Goal: Transaction & Acquisition: Subscribe to service/newsletter

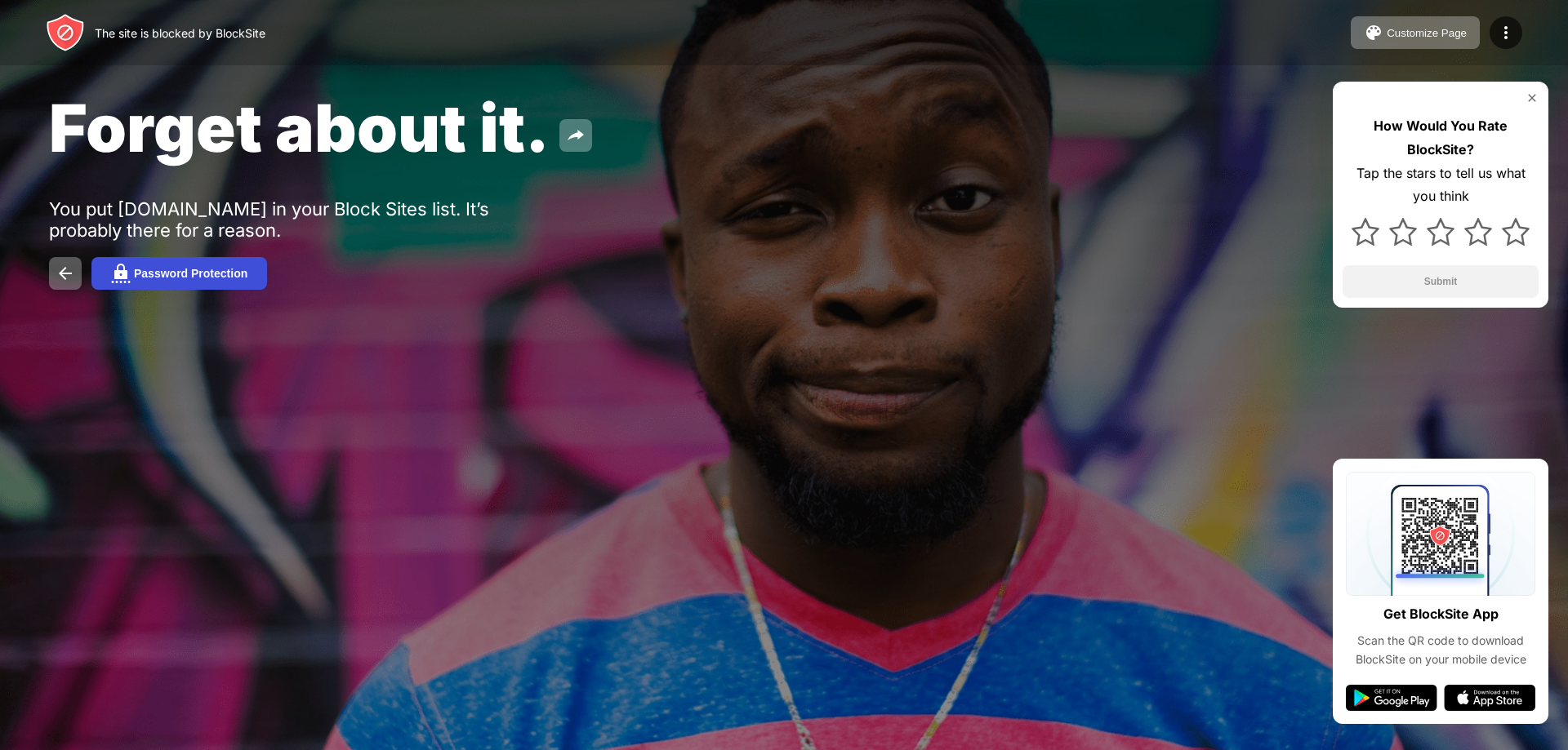
click at [154, 282] on button "Password Protection" at bounding box center [179, 273] width 176 height 32
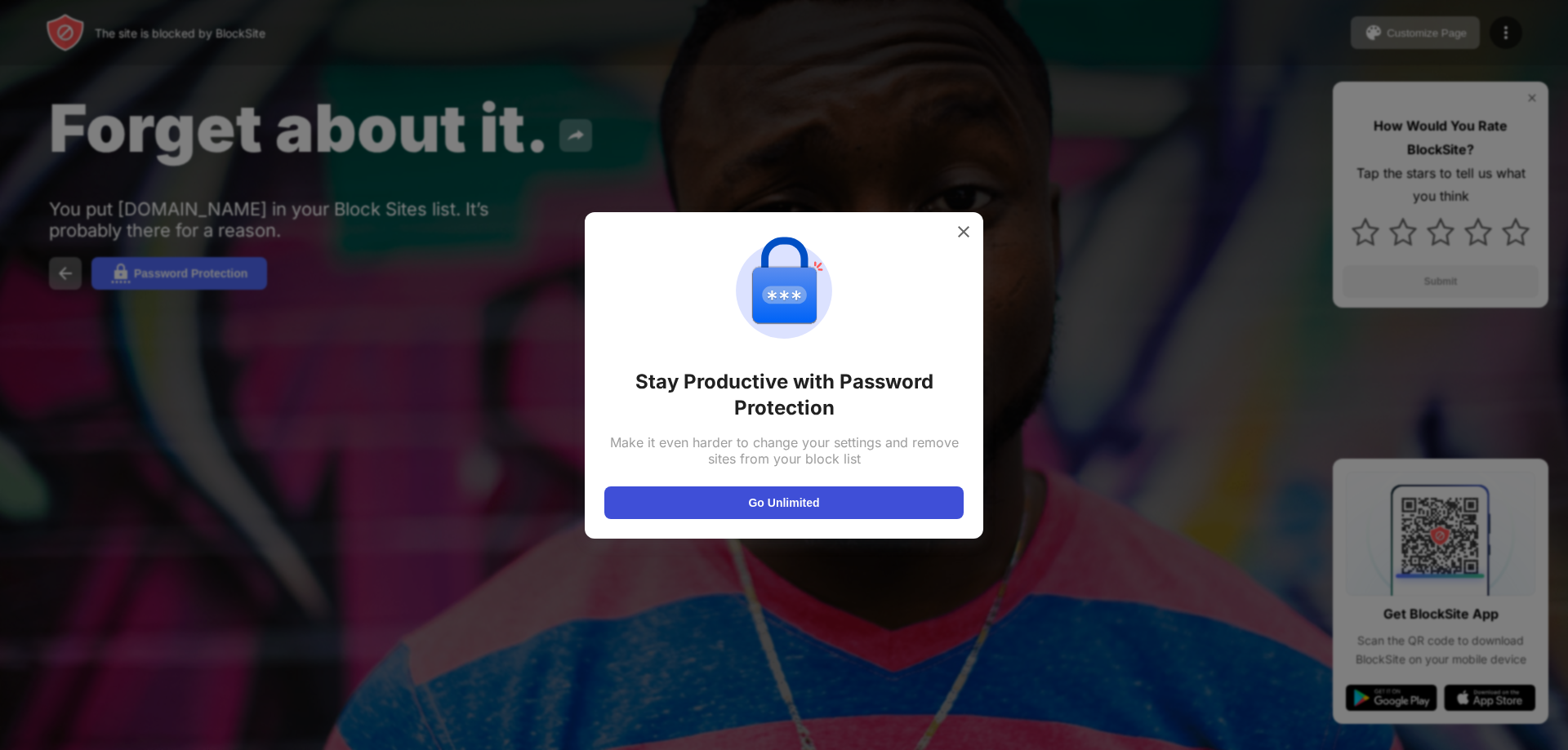
click at [834, 489] on button "Go Unlimited" at bounding box center [784, 502] width 359 height 32
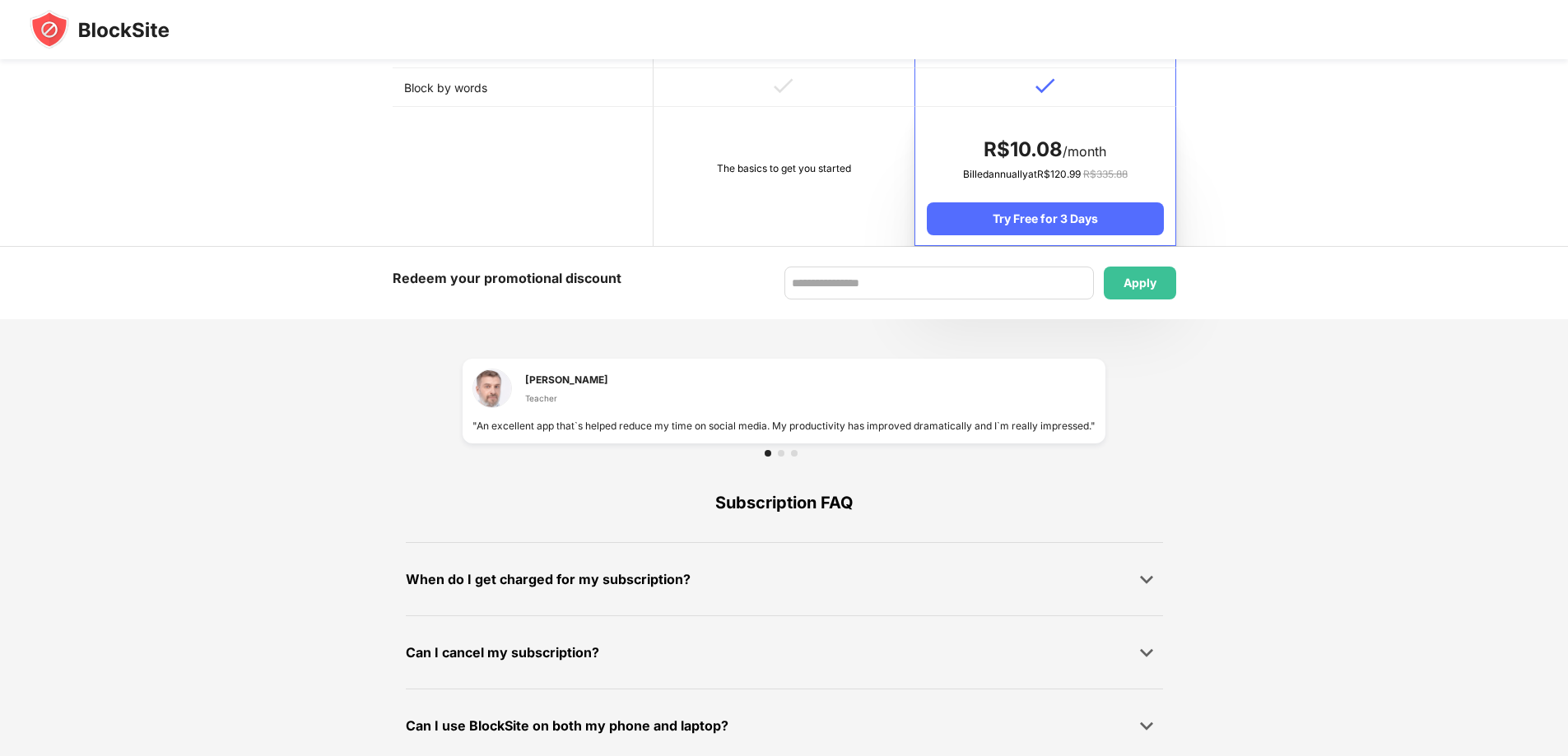
scroll to position [931, 0]
